Goal: Transaction & Acquisition: Purchase product/service

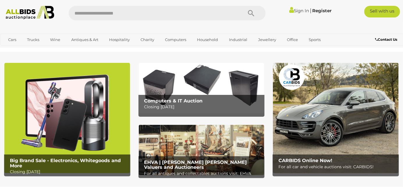
click at [182, 104] on p "Closing Tuesday 12th August" at bounding box center [203, 106] width 118 height 7
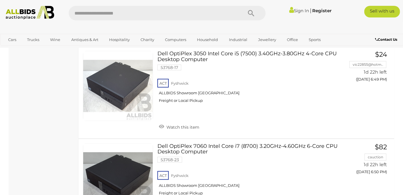
scroll to position [1200, 0]
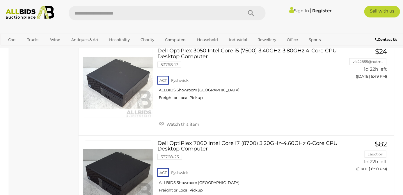
click at [257, 145] on link "Dell OptiPlex 7060 Intel Core i7 (8700) 3.20GHz-4.60GHz 6-Core CPU Desktop Comp…" at bounding box center [250, 169] width 176 height 57
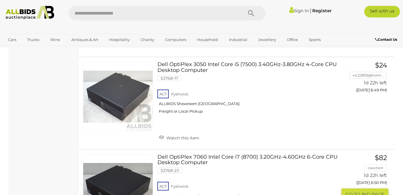
scroll to position [1183, 0]
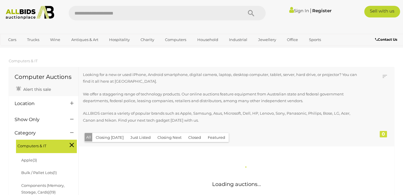
scroll to position [565, 0]
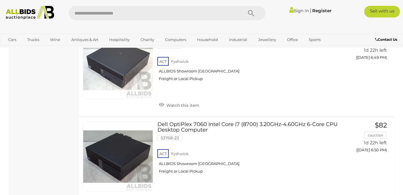
click at [232, 159] on div "ACT Fyshwick ALLBIDS Showroom Fyshwick Freight or Local Pickup" at bounding box center [248, 163] width 180 height 30
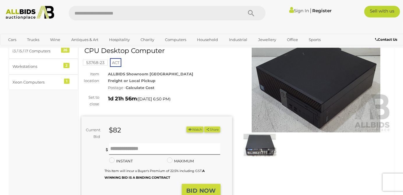
scroll to position [36, 0]
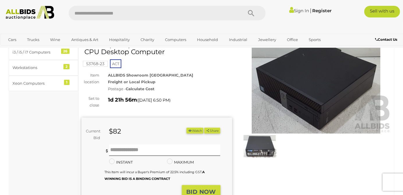
click at [261, 150] on img at bounding box center [260, 146] width 35 height 22
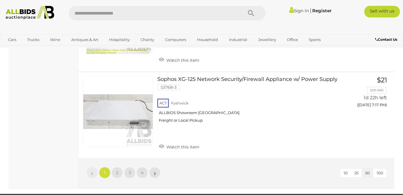
scroll to position [4509, 0]
